Goal: Check status

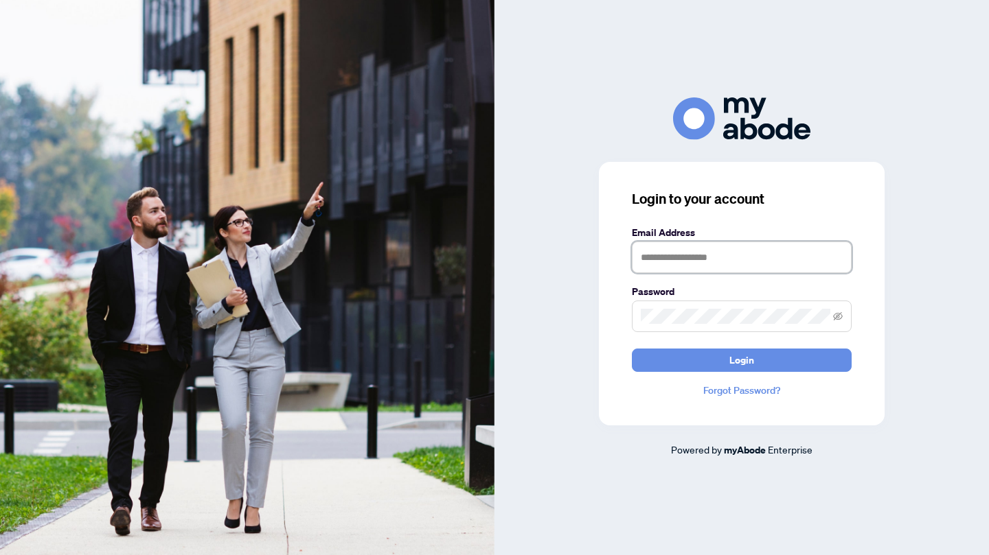
type input "**********"
click at [787, 359] on button "Login" at bounding box center [742, 360] width 220 height 23
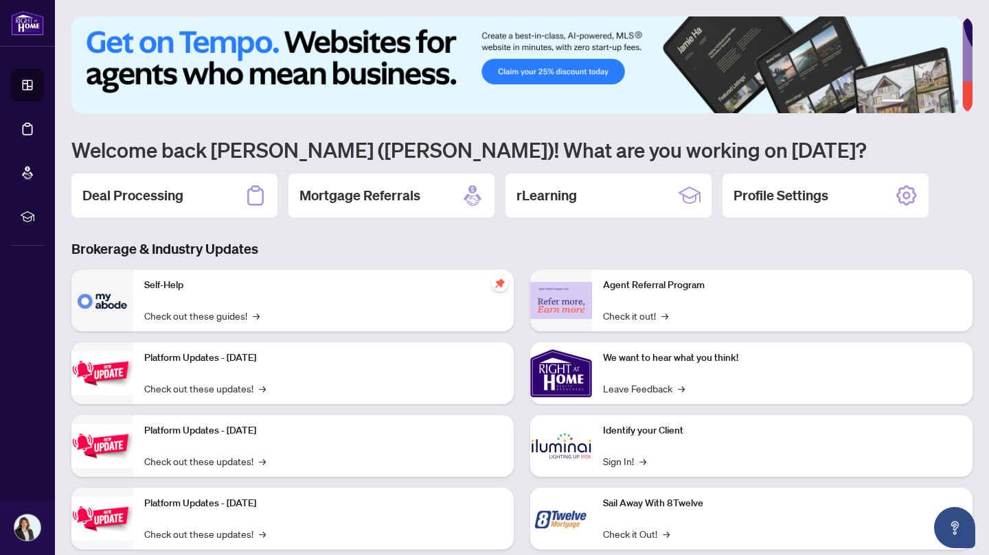
click at [264, 194] on icon at bounding box center [255, 196] width 22 height 22
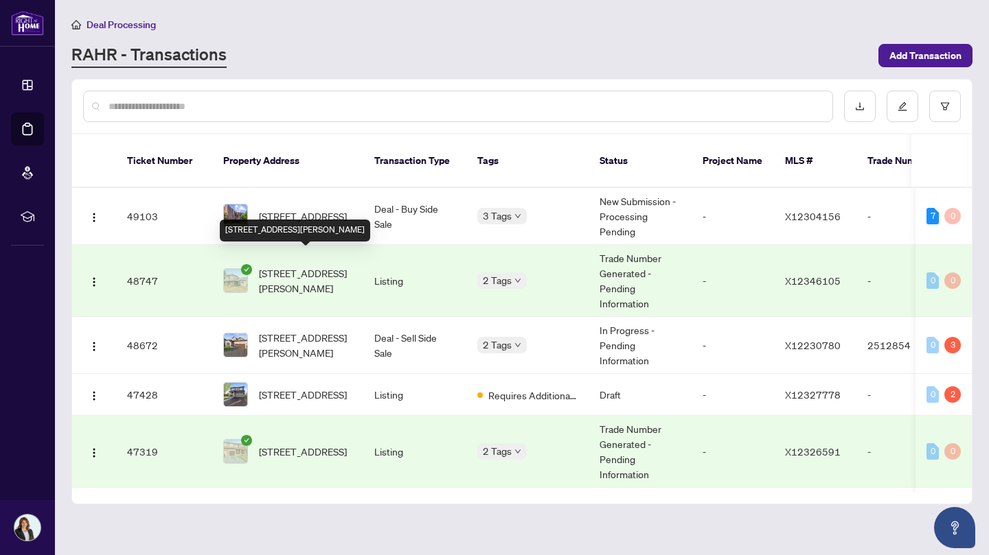
click at [307, 266] on span "[STREET_ADDRESS][PERSON_NAME]" at bounding box center [305, 281] width 93 height 30
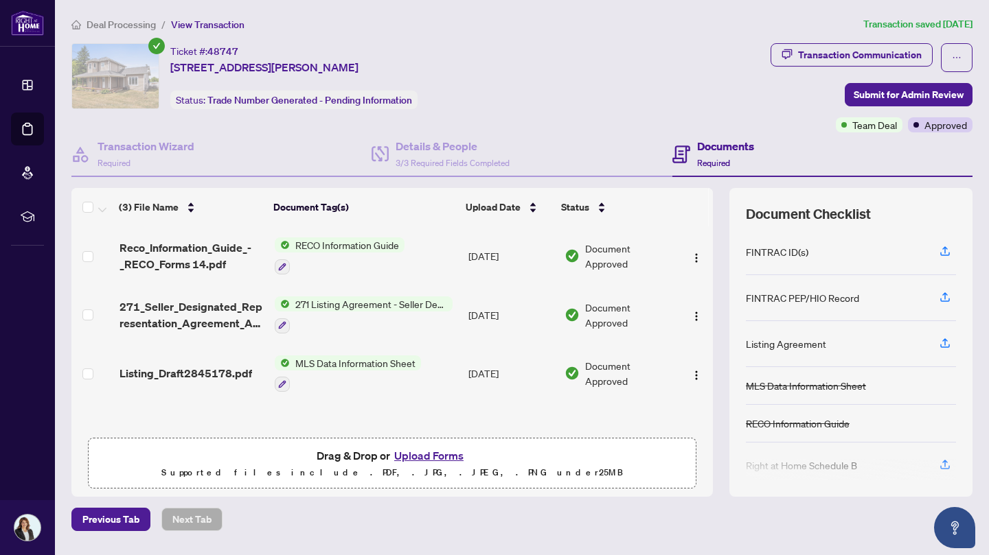
scroll to position [39, 0]
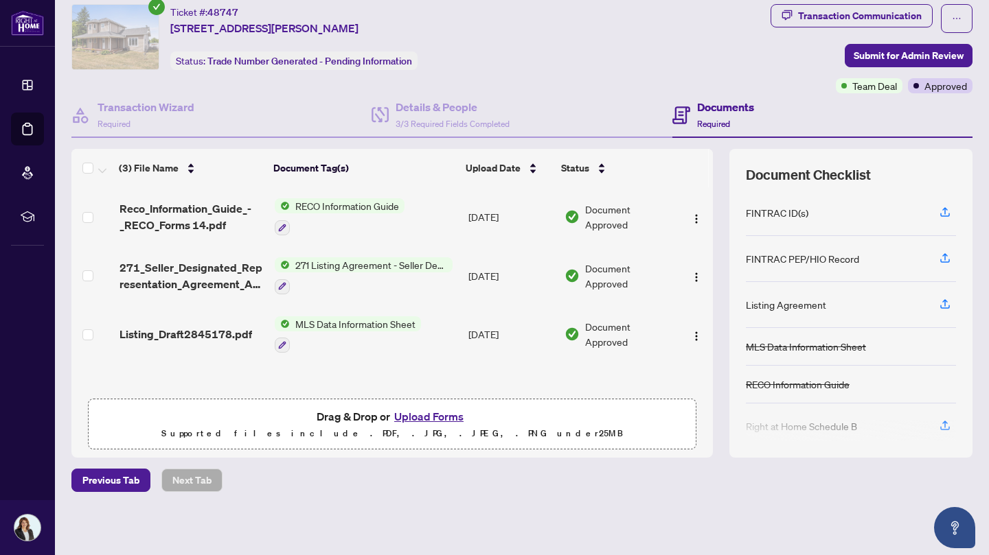
click at [678, 119] on icon at bounding box center [681, 115] width 18 height 18
